Goal: Information Seeking & Learning: Learn about a topic

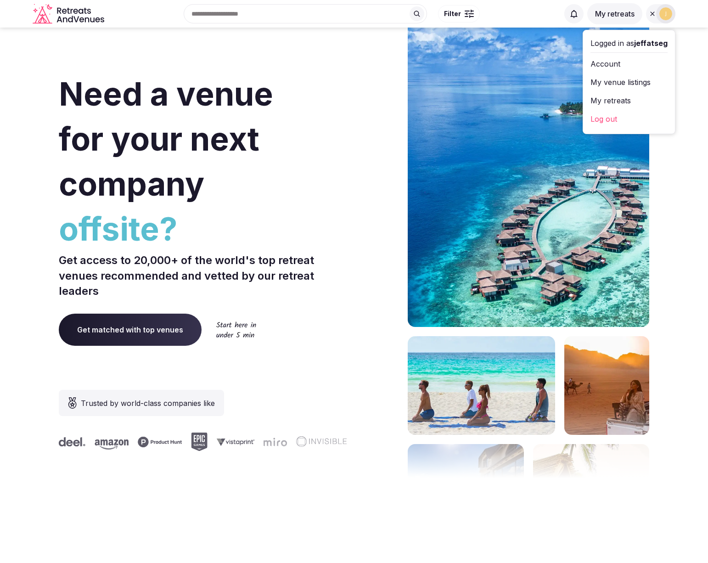
click at [632, 116] on link "Log out" at bounding box center [628, 119] width 77 height 15
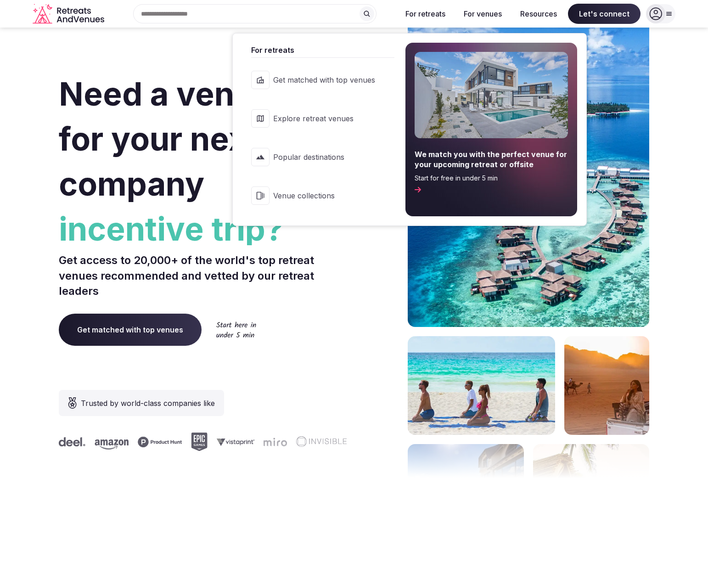
click at [333, 119] on span "Explore retreat venues" at bounding box center [324, 118] width 102 height 10
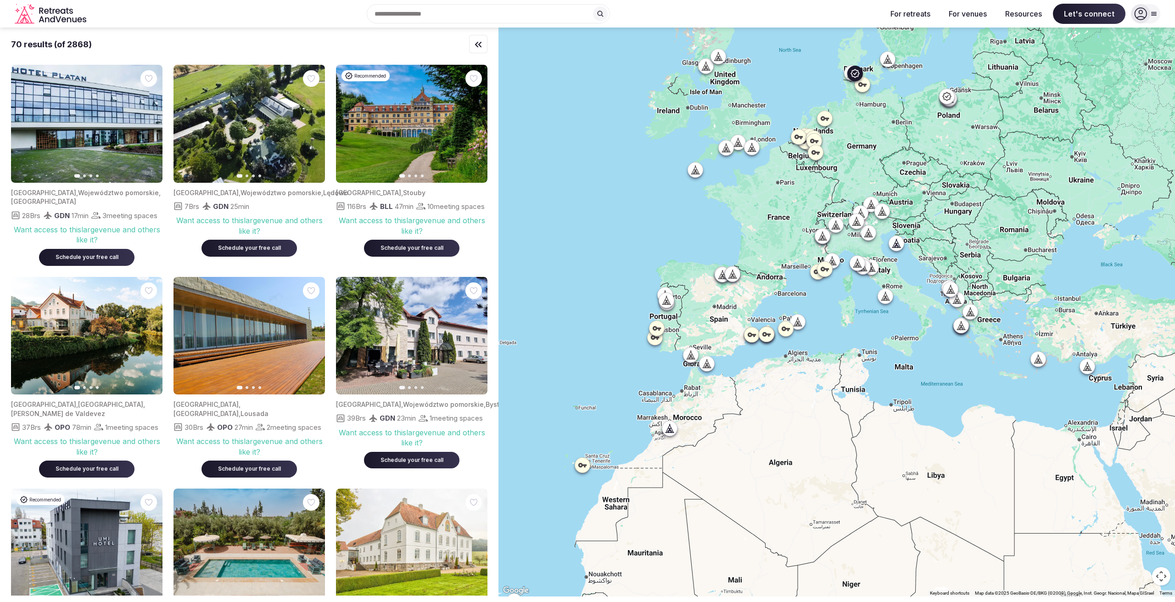
click at [430, 252] on div "Schedule your free call" at bounding box center [411, 248] width 73 height 8
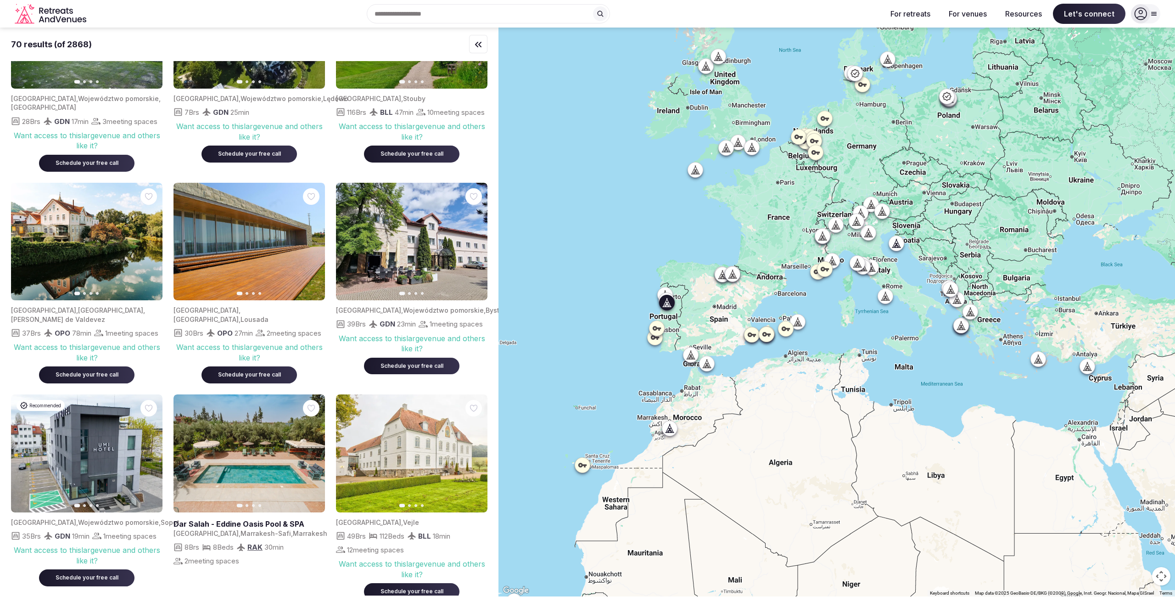
scroll to position [292, 0]
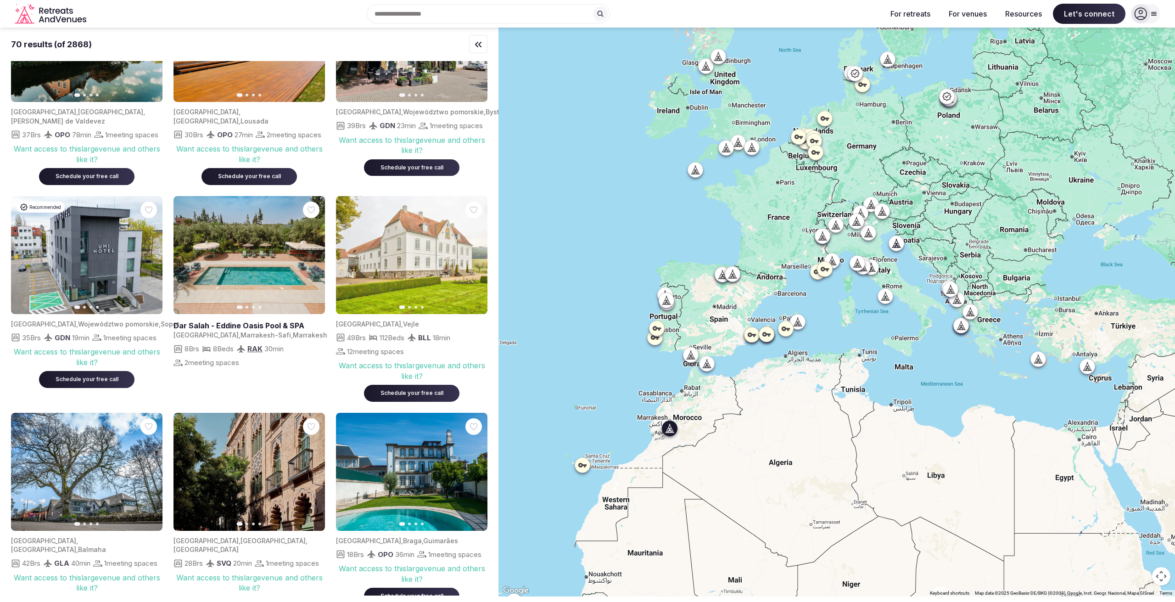
click at [260, 331] on link at bounding box center [248, 325] width 148 height 10
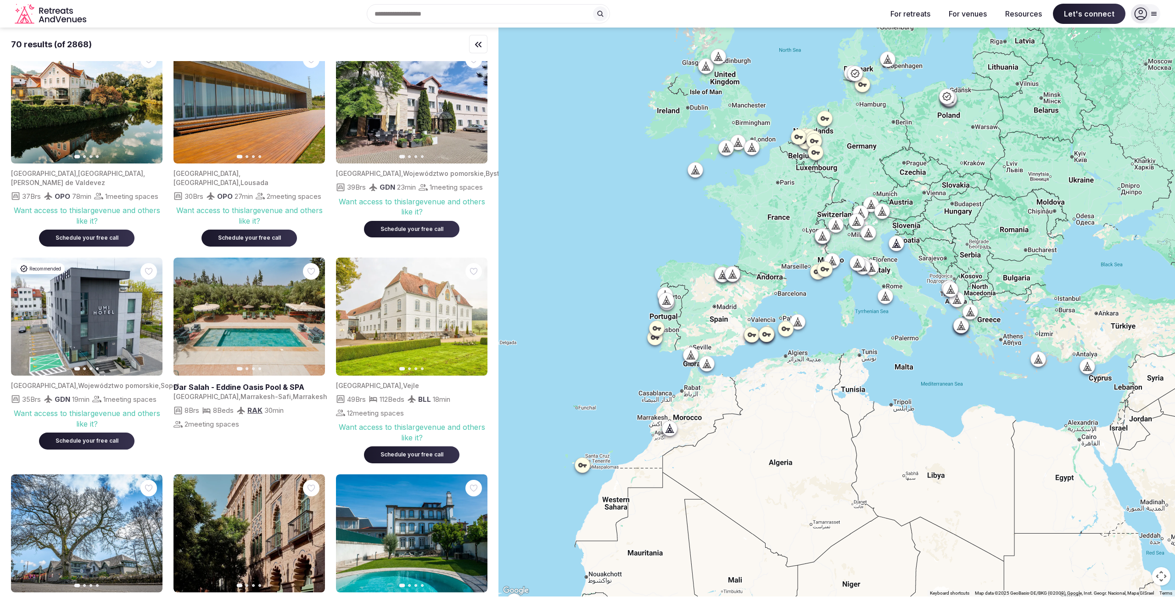
scroll to position [0, 0]
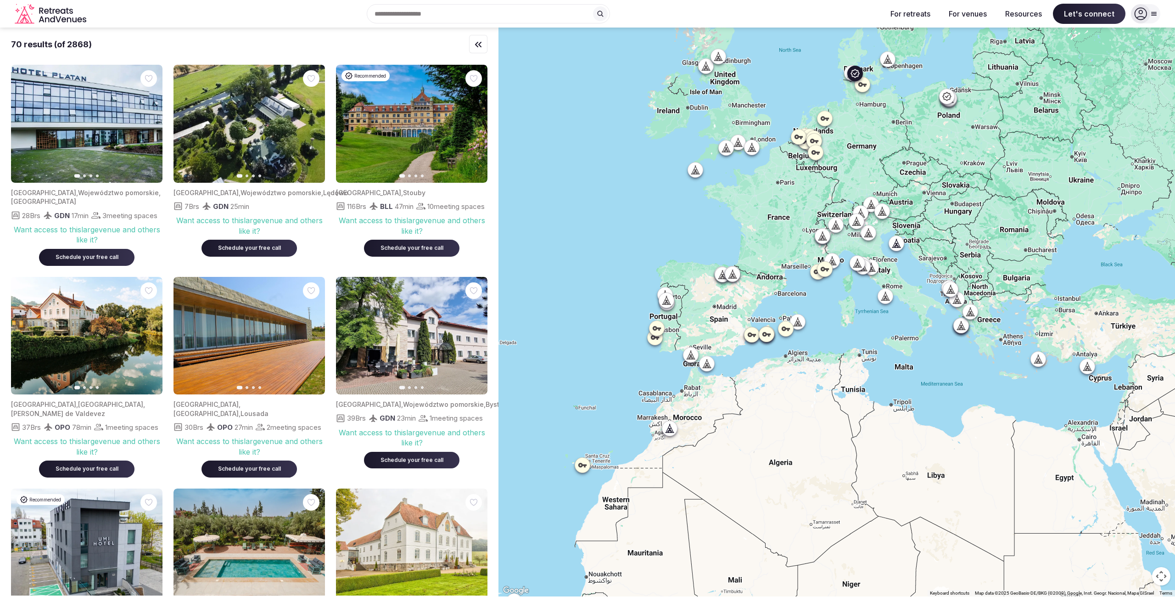
click at [0, 0] on icon "button" at bounding box center [0, 0] width 0 height 0
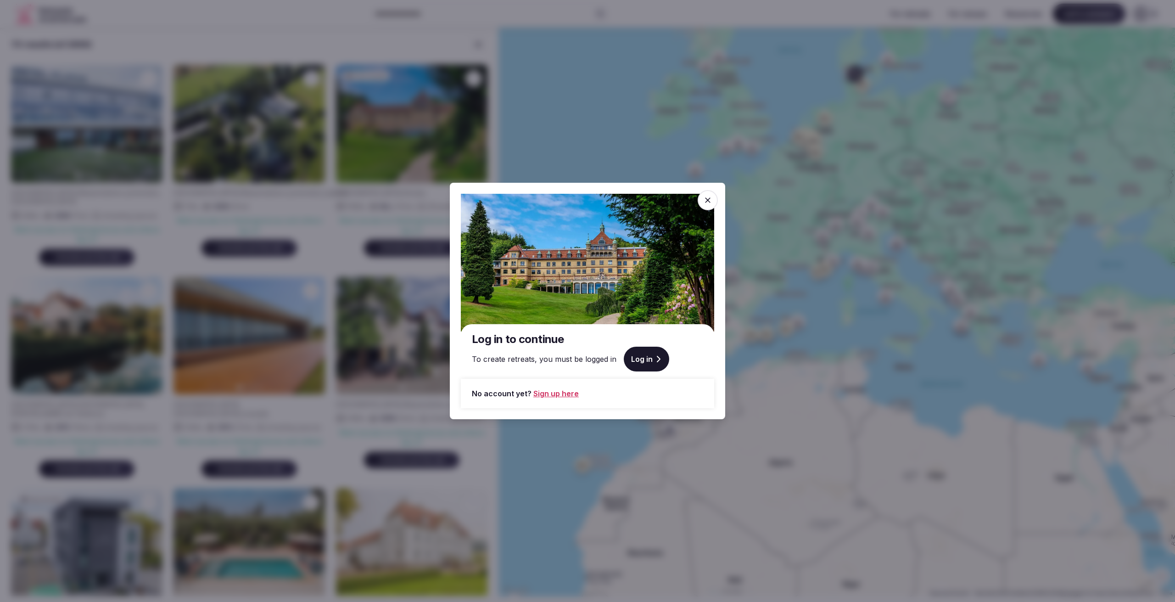
click at [707, 201] on icon at bounding box center [708, 200] width 6 height 6
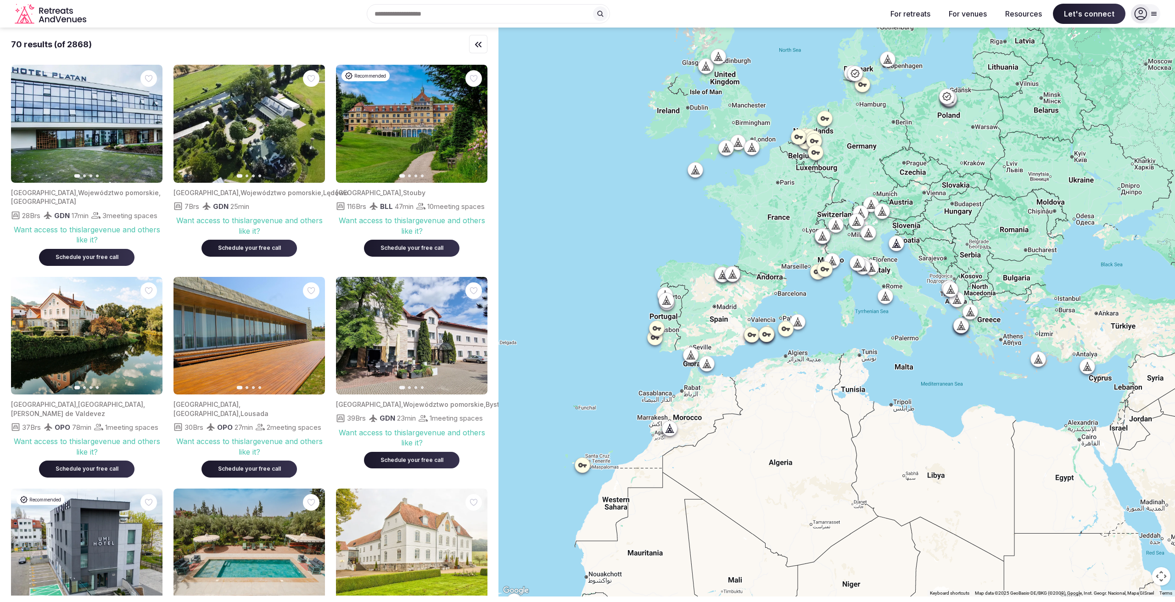
click at [444, 136] on img at bounding box center [412, 124] width 152 height 118
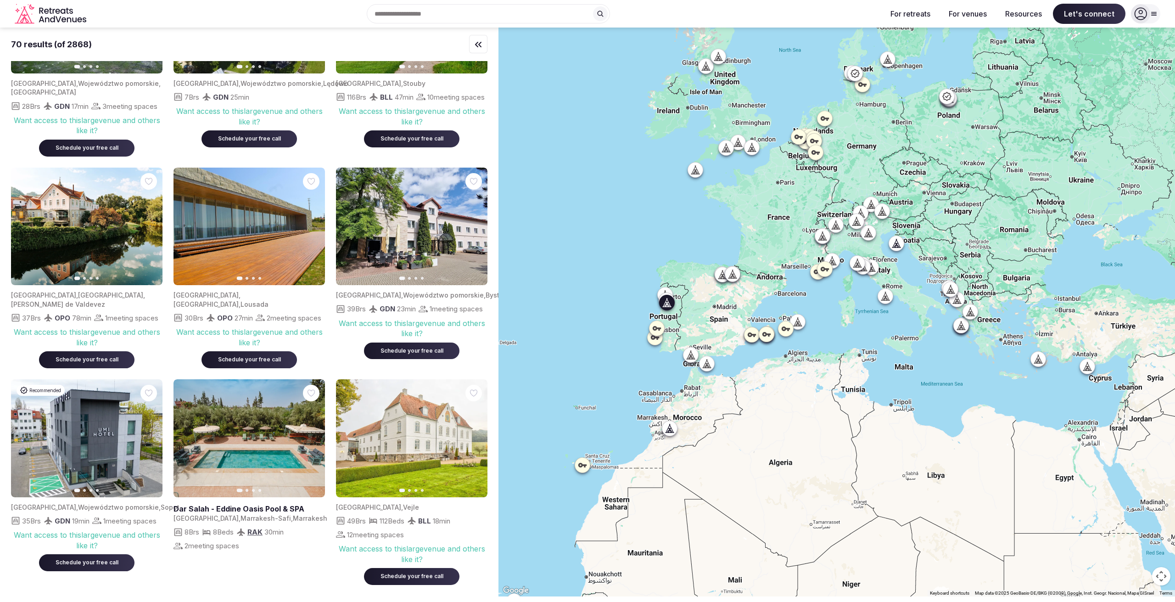
scroll to position [227, 0]
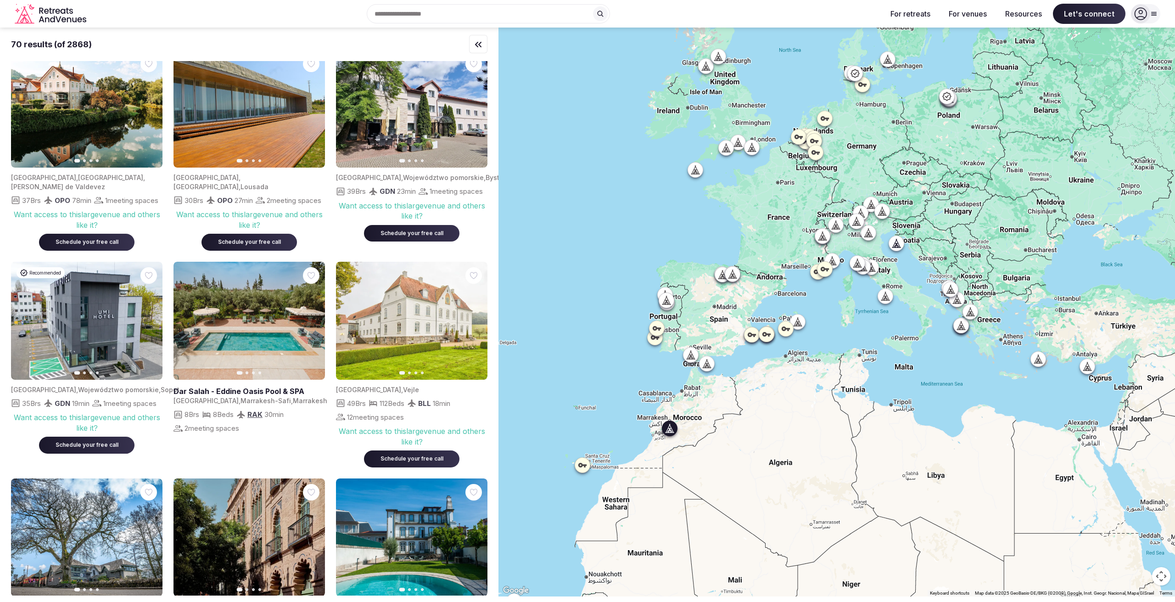
click at [309, 324] on icon "button" at bounding box center [312, 320] width 7 height 7
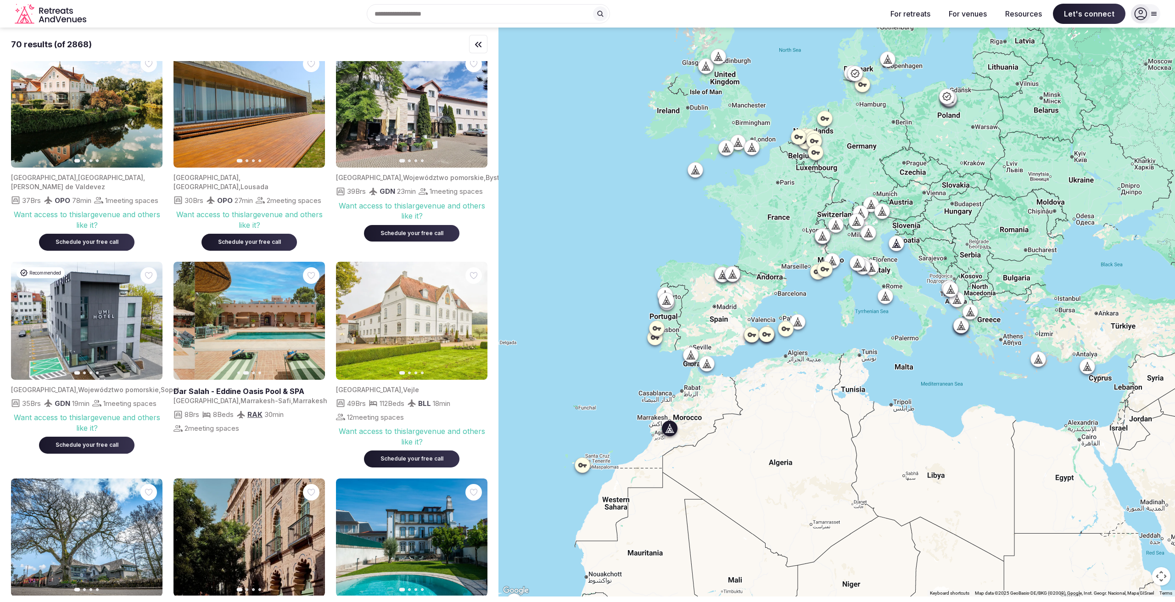
click at [308, 327] on button "Next slide" at bounding box center [312, 320] width 15 height 15
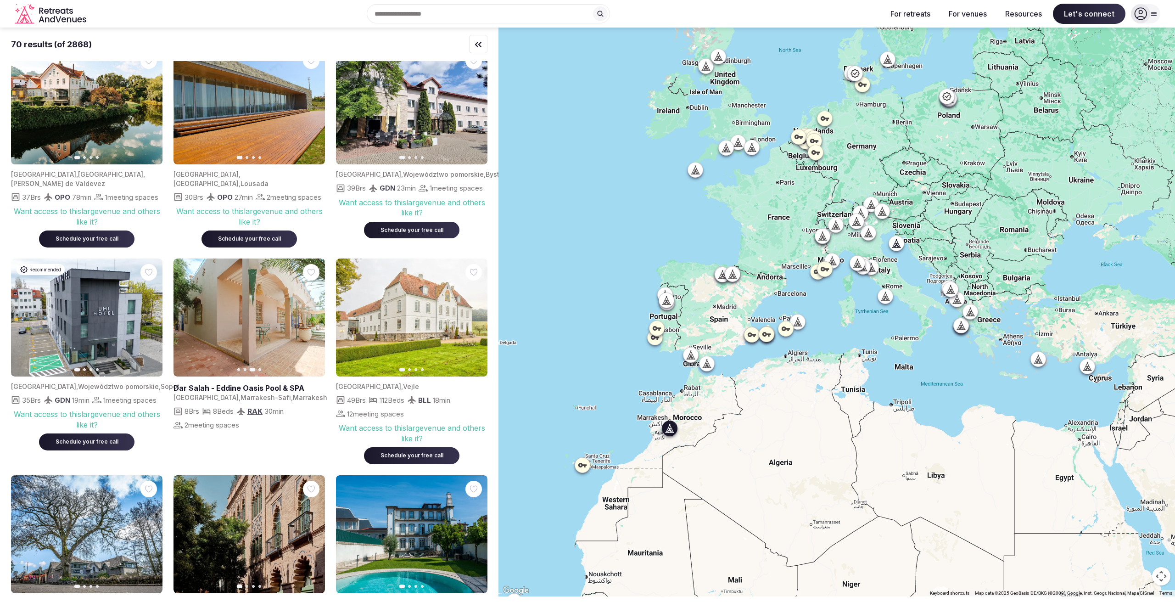
scroll to position [0, 0]
